Goal: Information Seeking & Learning: Understand process/instructions

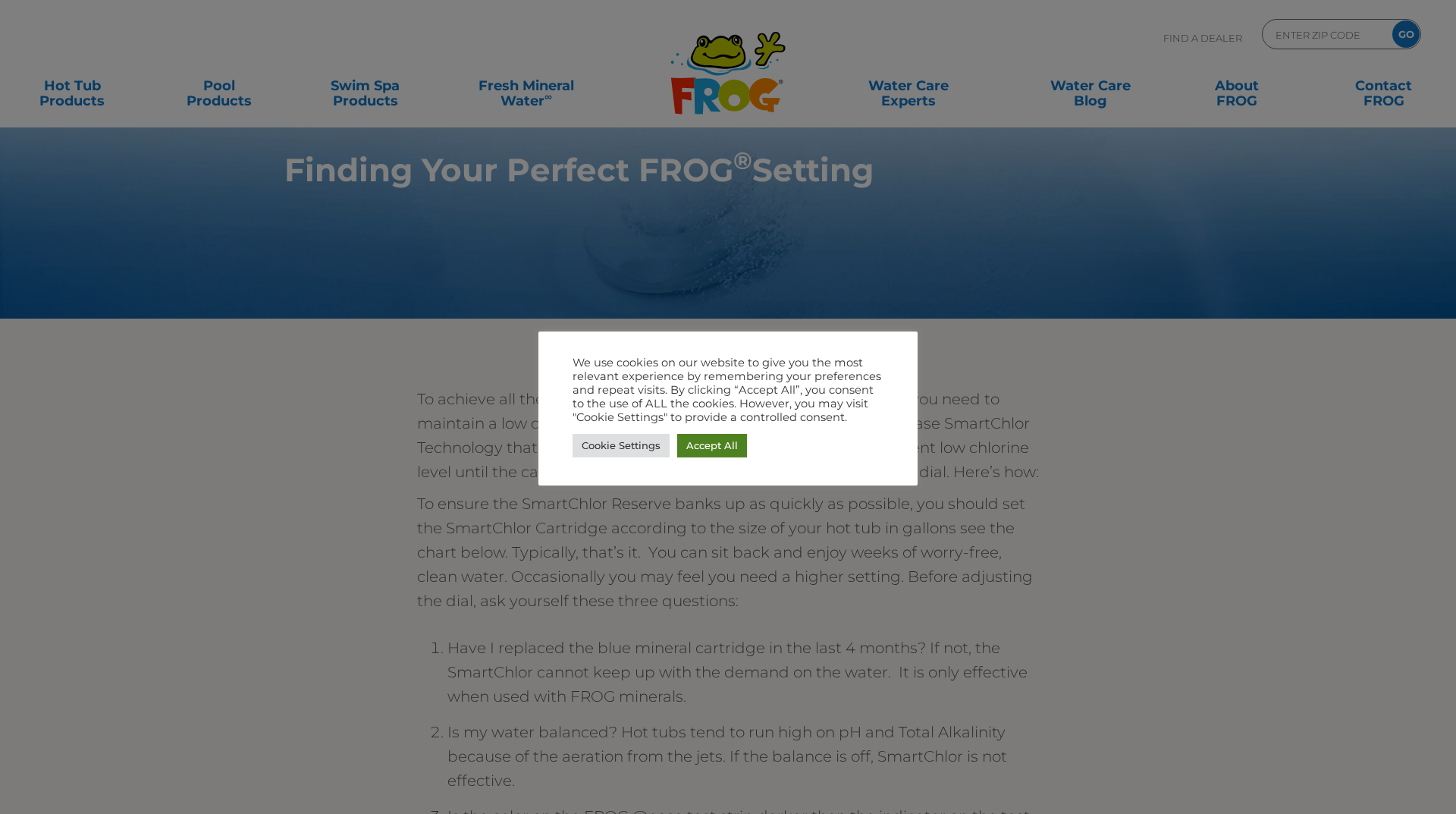
click at [727, 440] on link "Accept All" at bounding box center [711, 445] width 70 height 23
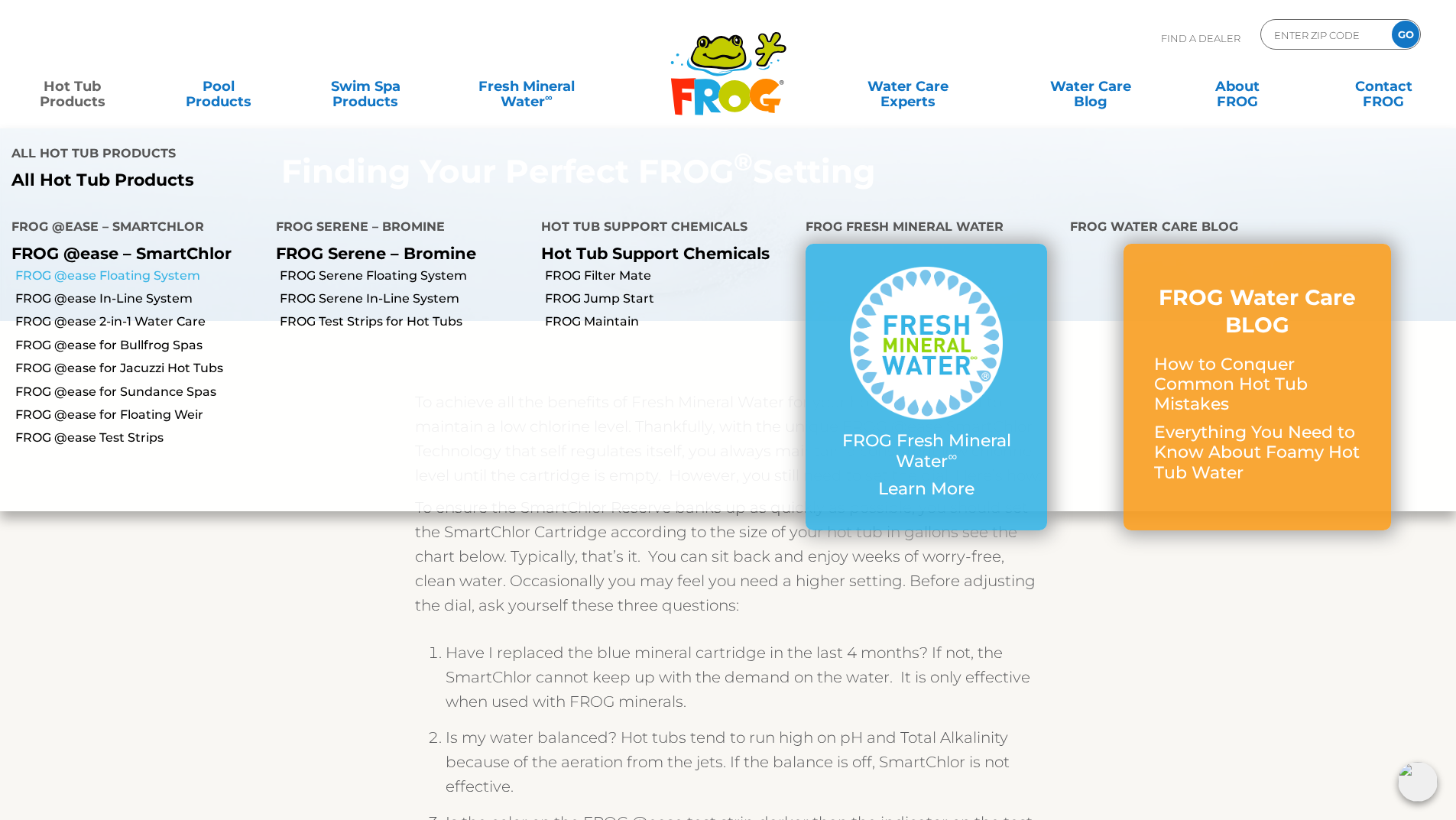
click at [116, 268] on link "FROG @ease Floating System" at bounding box center [139, 276] width 249 height 17
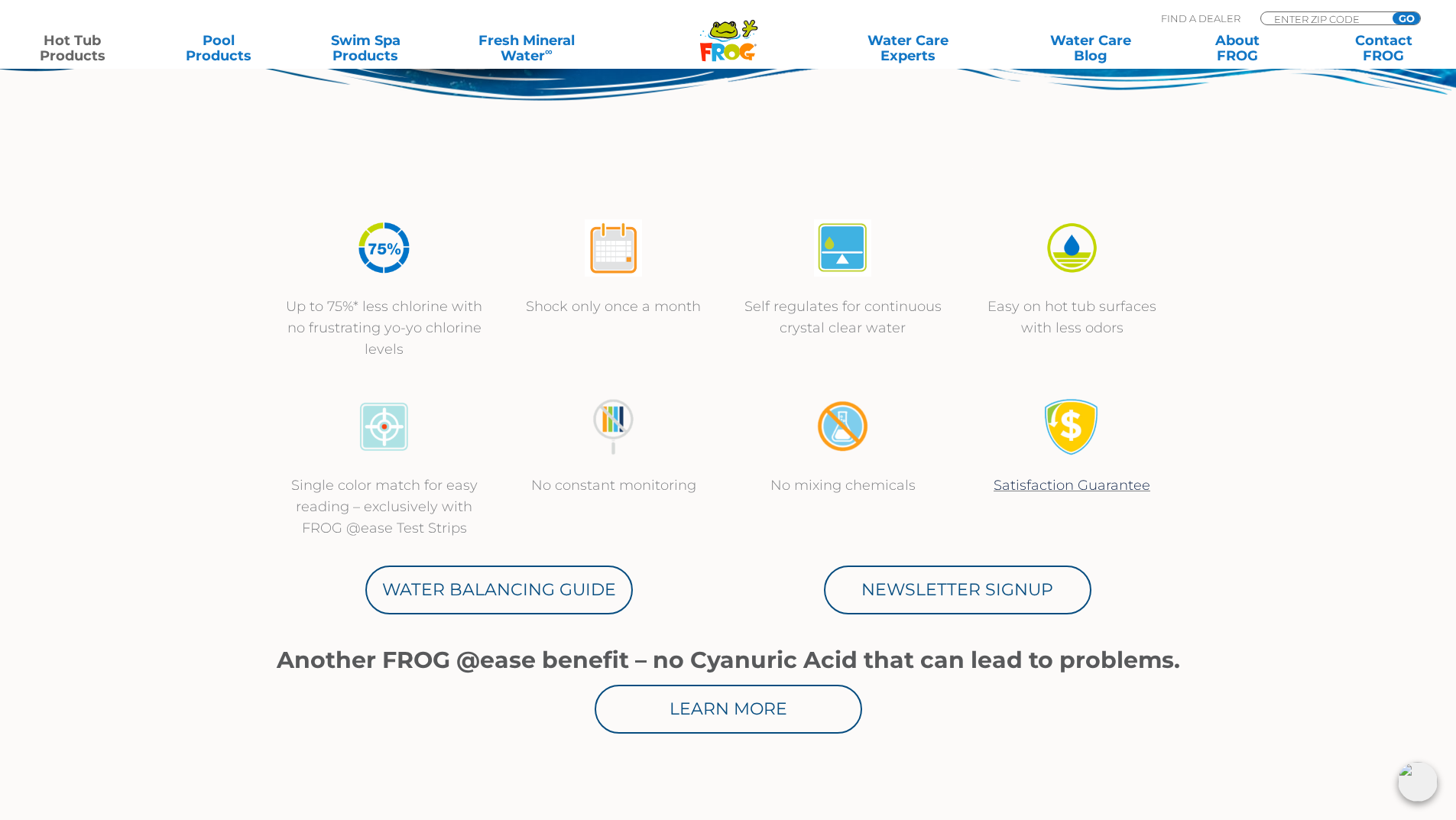
scroll to position [458, 0]
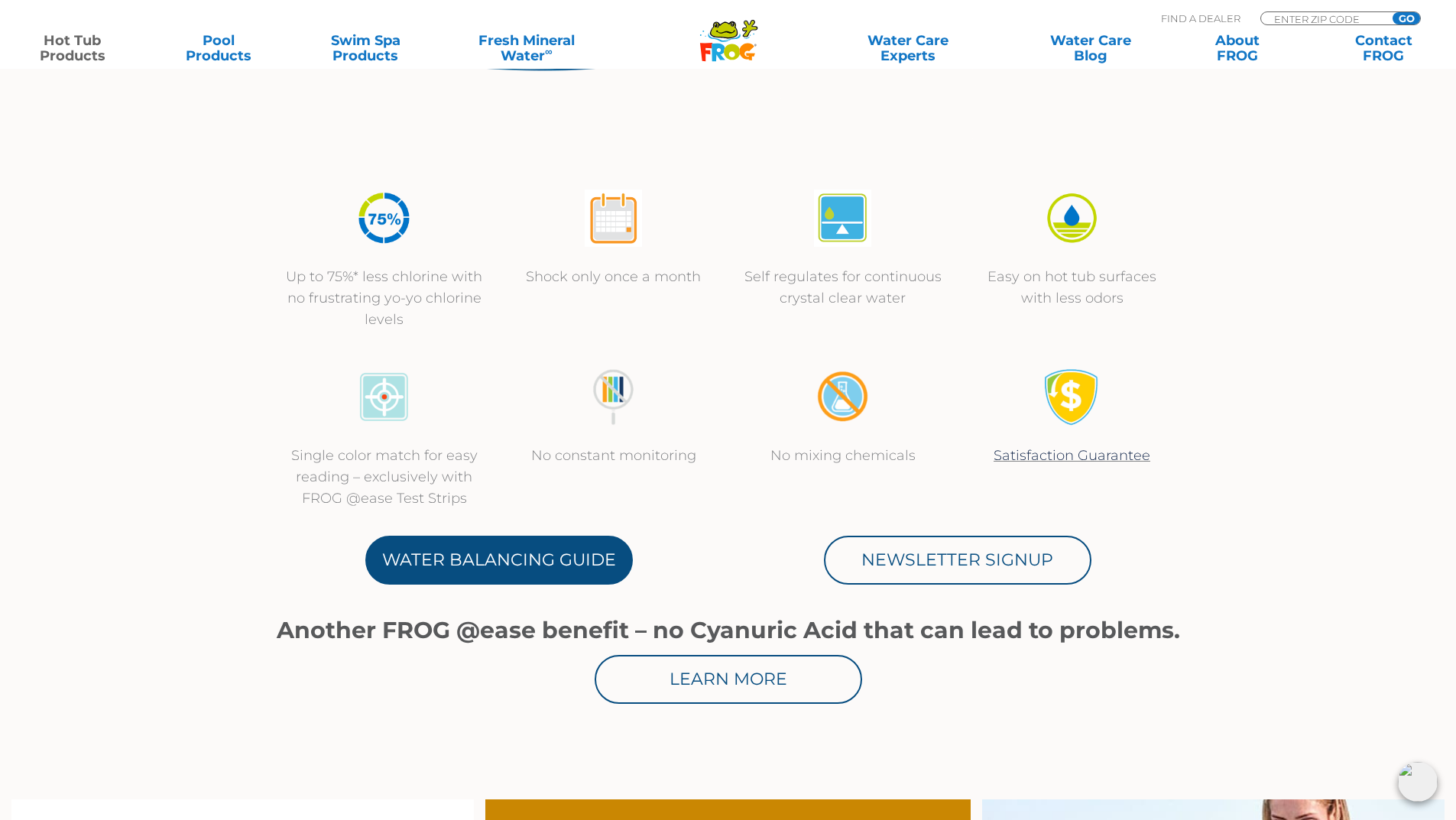
click at [460, 568] on link "Water Balancing Guide" at bounding box center [499, 560] width 268 height 49
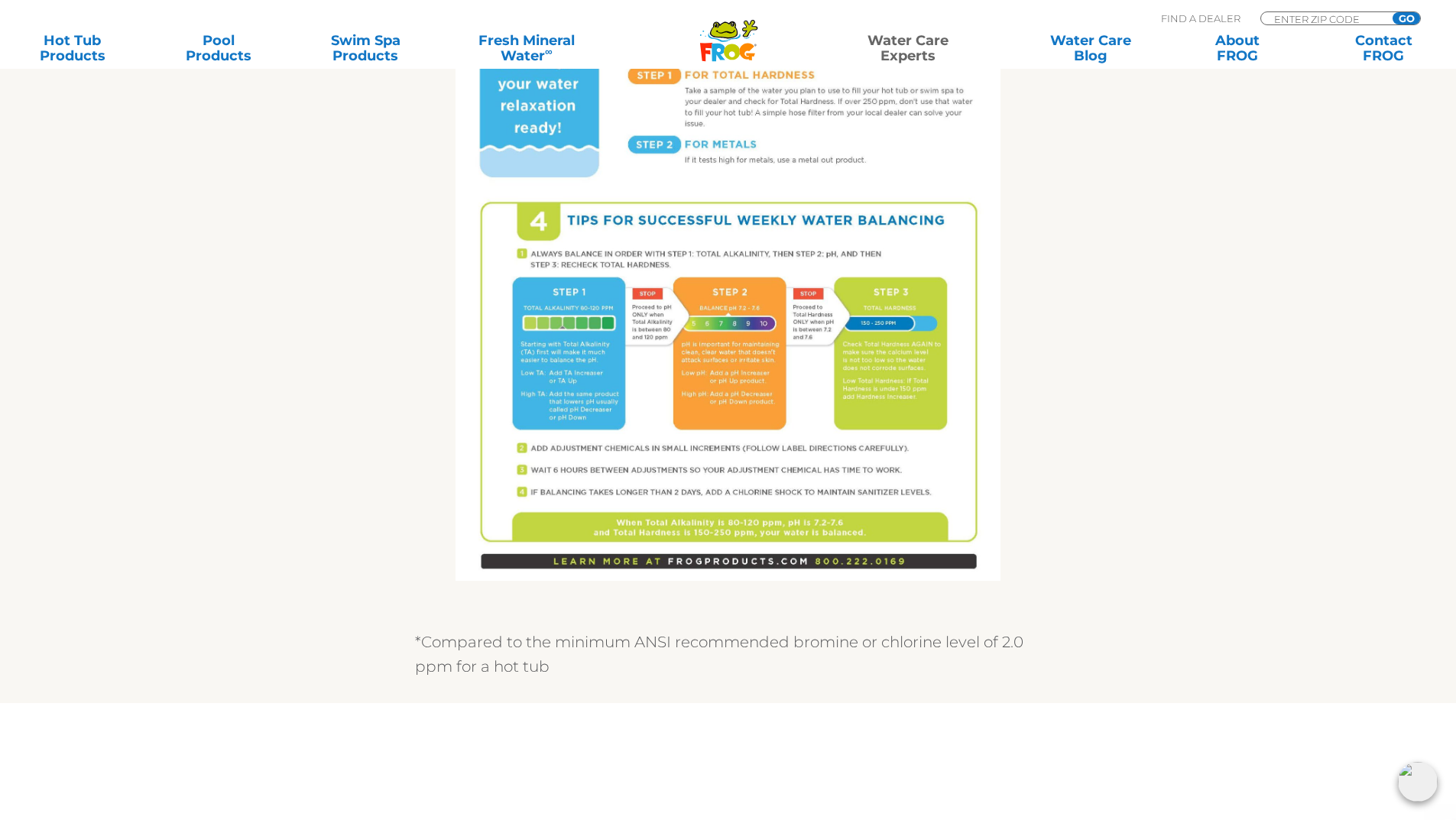
scroll to position [764, 0]
